Goal: Information Seeking & Learning: Learn about a topic

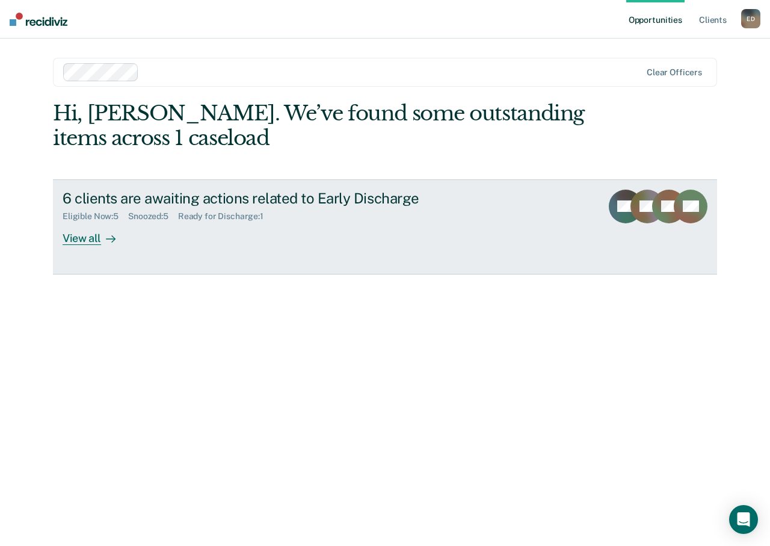
click at [86, 243] on div "View all" at bounding box center [96, 233] width 67 height 23
